Goal: Information Seeking & Learning: Compare options

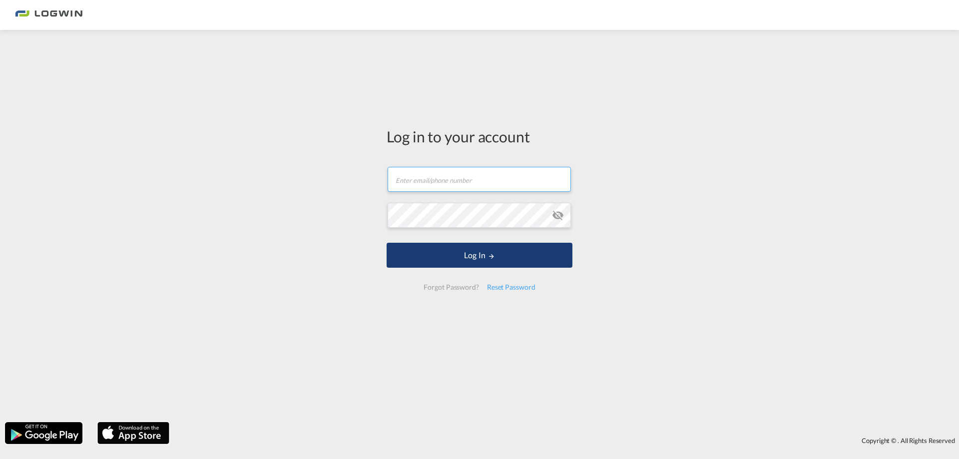
type input "[PERSON_NAME][EMAIL_ADDRESS][PERSON_NAME][DOMAIN_NAME]"
click at [449, 265] on button "Log In" at bounding box center [480, 255] width 186 height 25
